Goal: Find specific page/section: Find specific page/section

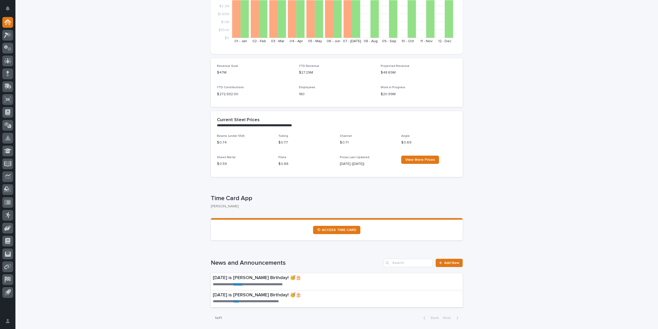
scroll to position [103, 0]
click at [7, 62] on icon at bounding box center [7, 60] width 3 height 5
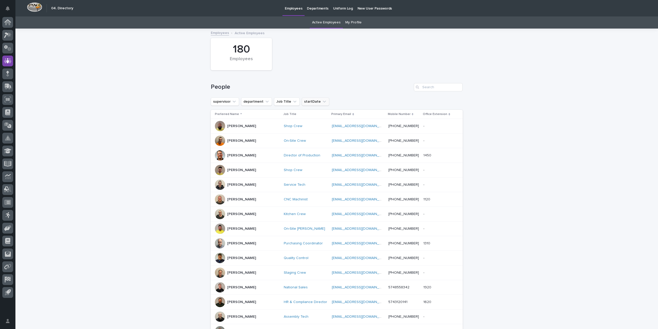
click at [322, 104] on icon "startDate" at bounding box center [324, 101] width 5 height 5
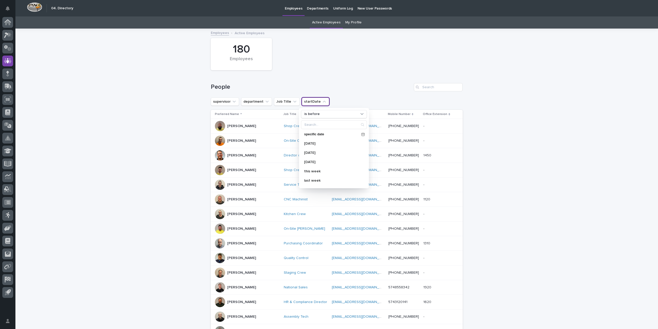
click at [322, 104] on icon "startDate" at bounding box center [324, 101] width 5 height 5
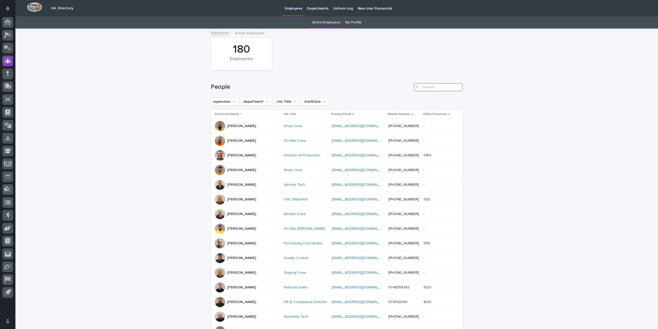
click at [438, 85] on input "Search" at bounding box center [438, 87] width 49 height 8
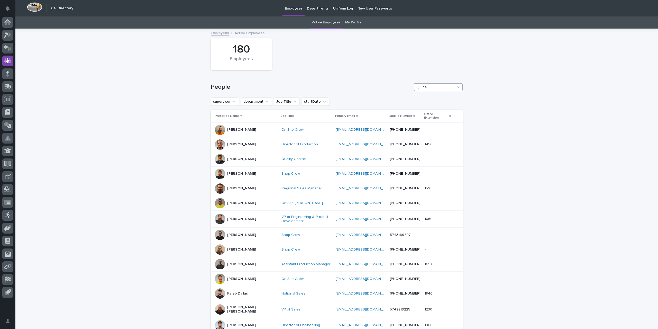
type input "d"
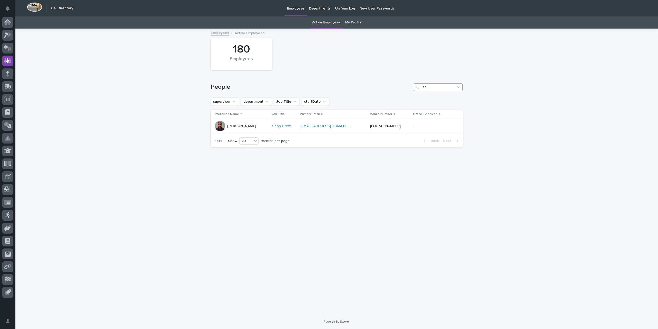
type input "s"
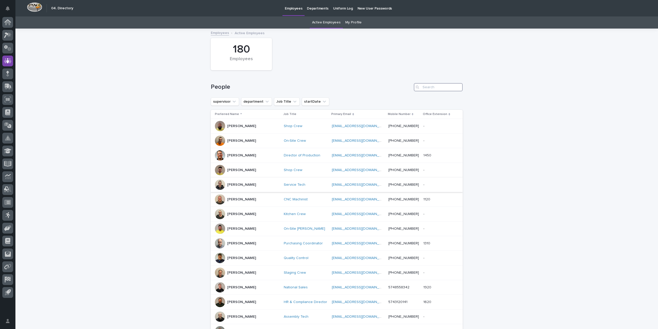
scroll to position [103, 0]
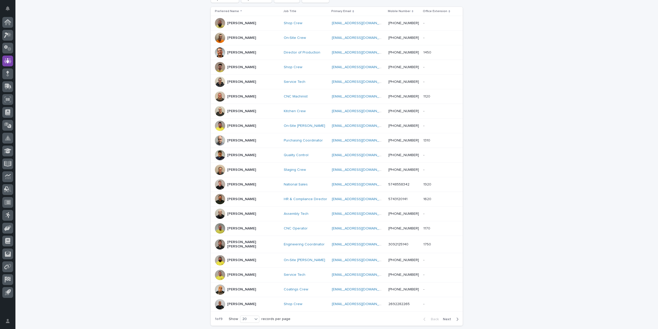
click at [446, 317] on span "Next" at bounding box center [448, 319] width 11 height 4
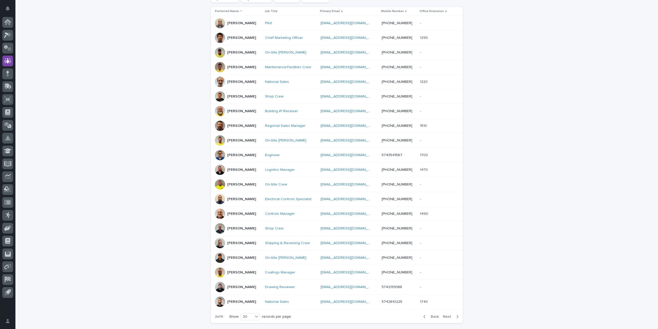
click at [446, 315] on span "Next" at bounding box center [448, 317] width 11 height 4
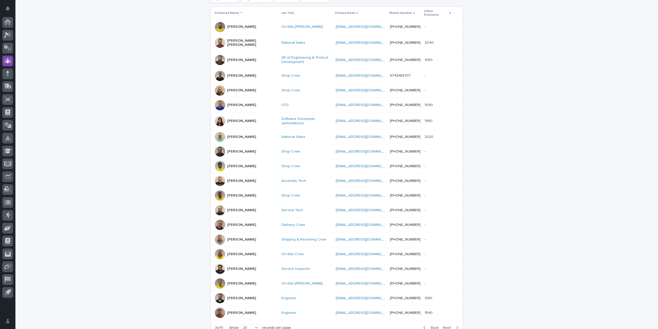
scroll to position [105, 0]
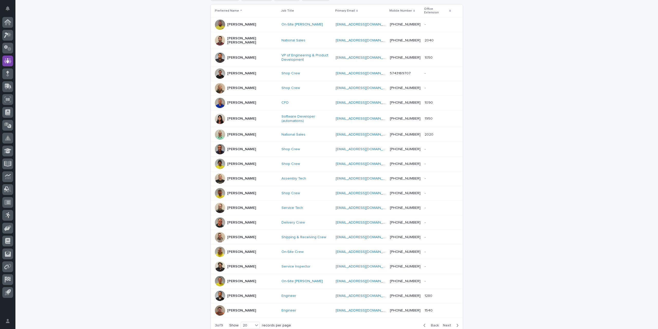
click at [448, 324] on span "Next" at bounding box center [448, 326] width 11 height 4
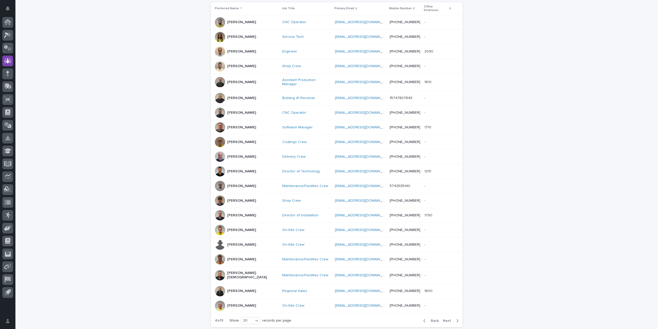
scroll to position [103, 0]
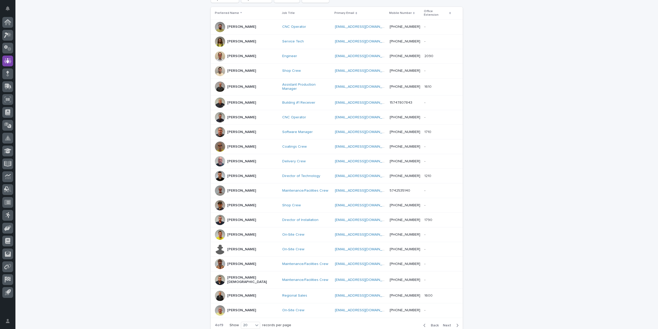
click at [451, 324] on span "Next" at bounding box center [448, 326] width 11 height 4
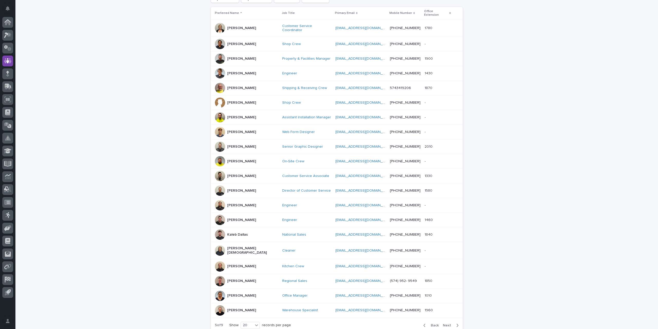
click at [451, 324] on span "Next" at bounding box center [448, 326] width 11 height 4
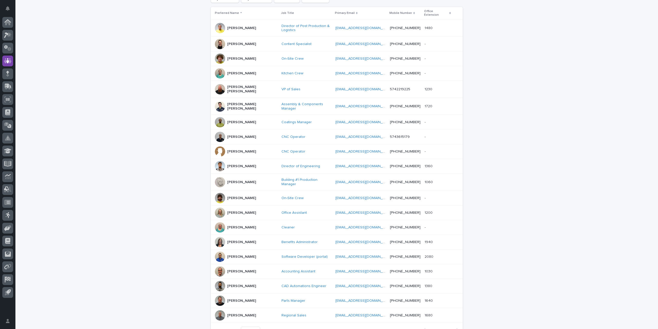
scroll to position [105, 0]
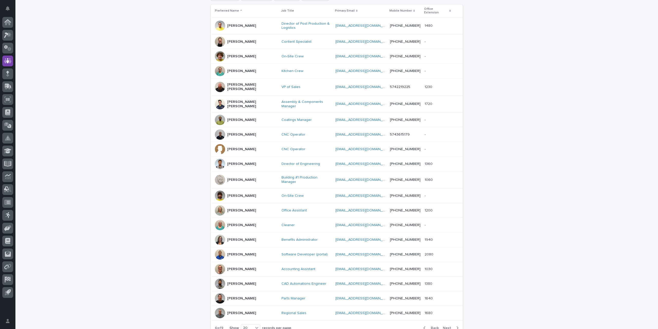
click at [451, 321] on div "Back Next" at bounding box center [440, 327] width 43 height 13
click at [447, 326] on button "Next" at bounding box center [452, 328] width 22 height 5
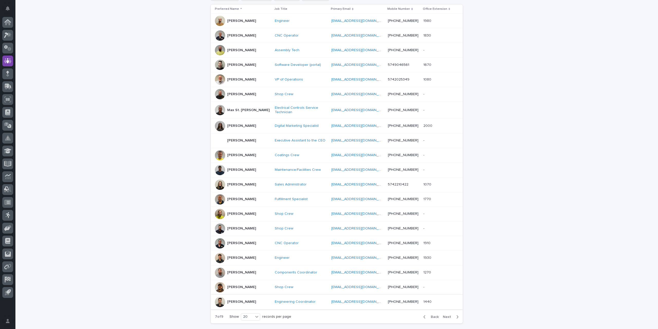
scroll to position [104, 0]
click at [449, 317] on span "Next" at bounding box center [448, 318] width 11 height 4
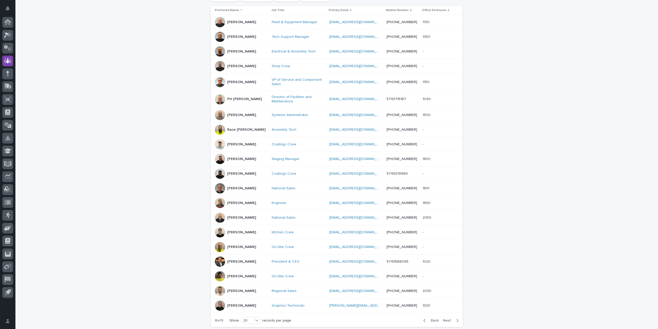
scroll to position [105, 0]
click at [449, 317] on span "Next" at bounding box center [448, 319] width 11 height 4
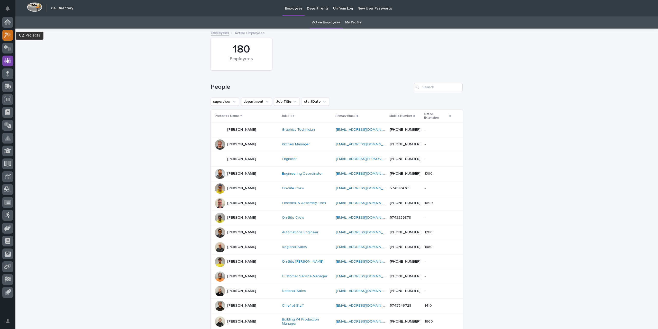
click at [5, 35] on icon at bounding box center [7, 35] width 7 height 6
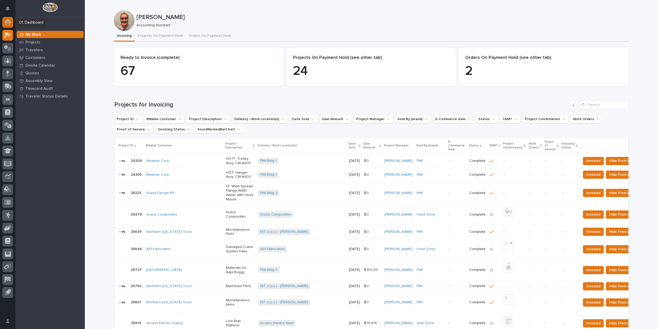
click at [8, 20] on icon at bounding box center [7, 20] width 7 height 3
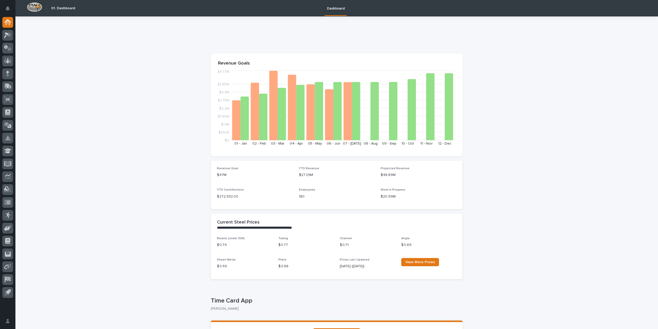
scroll to position [103, 0]
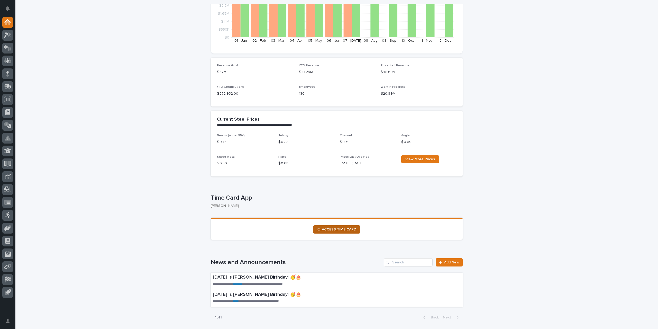
click at [345, 226] on link "⏲ ACCESS TIME CARD" at bounding box center [336, 229] width 47 height 8
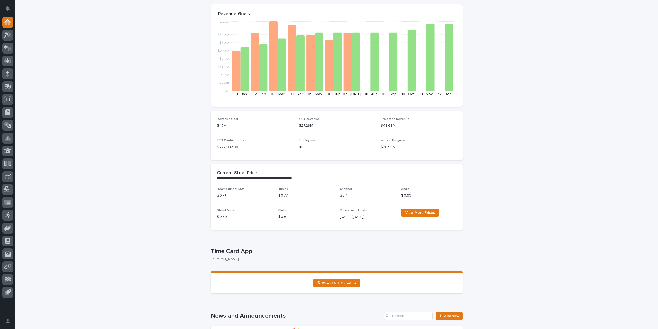
scroll to position [0, 0]
